Goal: Task Accomplishment & Management: Use online tool/utility

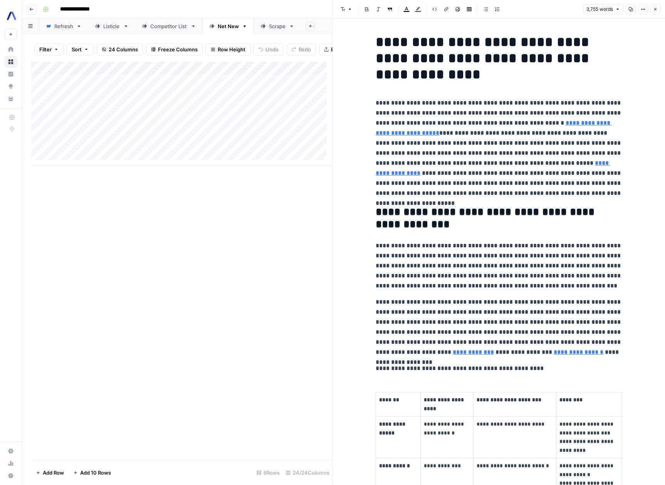
click at [116, 101] on div "Add Column" at bounding box center [181, 114] width 301 height 104
click at [108, 115] on div "Add Column" at bounding box center [181, 114] width 301 height 104
click at [273, 113] on div "Add Column" at bounding box center [181, 114] width 301 height 104
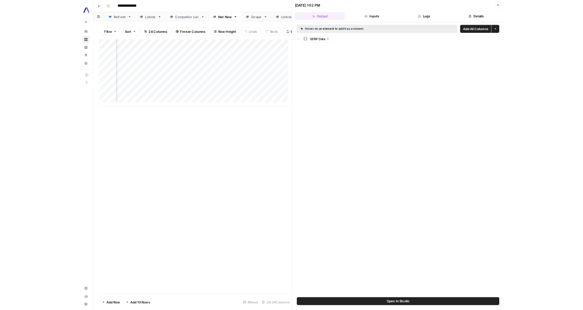
scroll to position [0, 290]
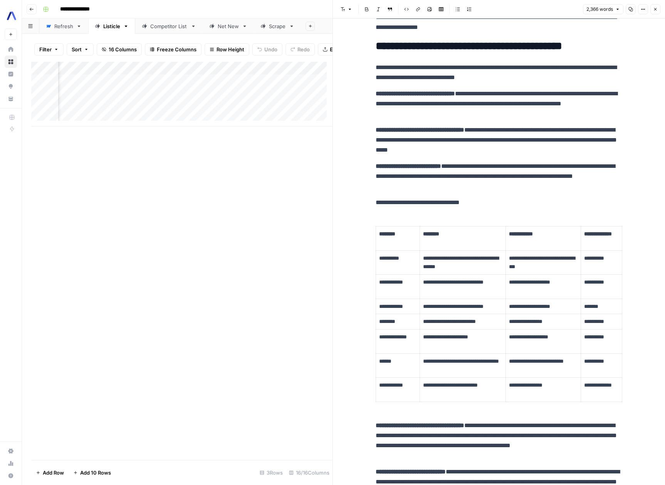
scroll to position [3561, 0]
